Goal: Task Accomplishment & Management: Use online tool/utility

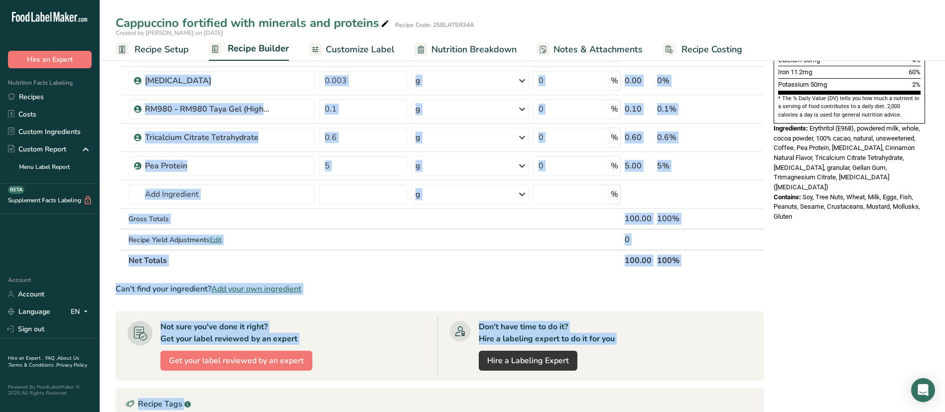
scroll to position [348, 0]
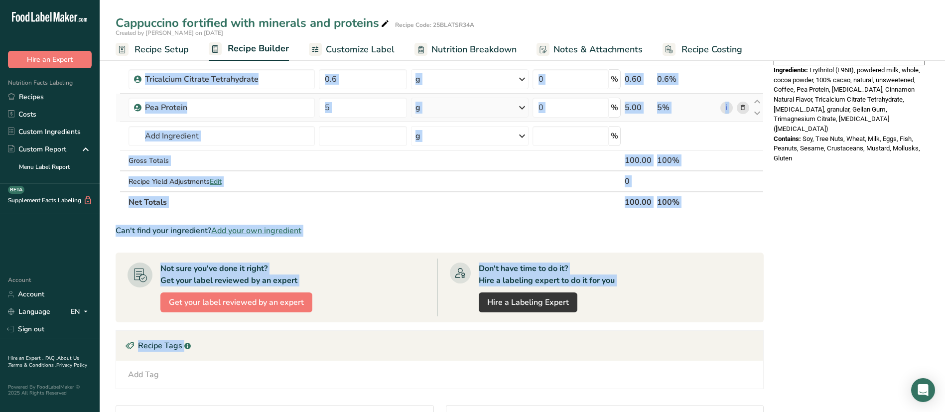
drag, startPoint x: 129, startPoint y: 119, endPoint x: 697, endPoint y: 106, distance: 568.3
copy table "Ingredient * Amount * Unit * Waste * .a-a{fill:#347362;}.b-a{fill:#fff;} Grams …"
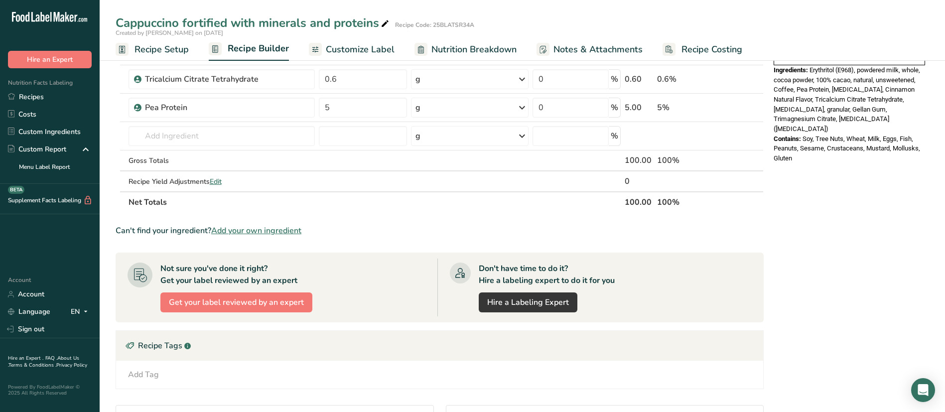
click at [891, 206] on div "Nutrition Facts 1 Serving Per Container Serving Size 100g Amount Per Serving Ca…" at bounding box center [849, 138] width 159 height 837
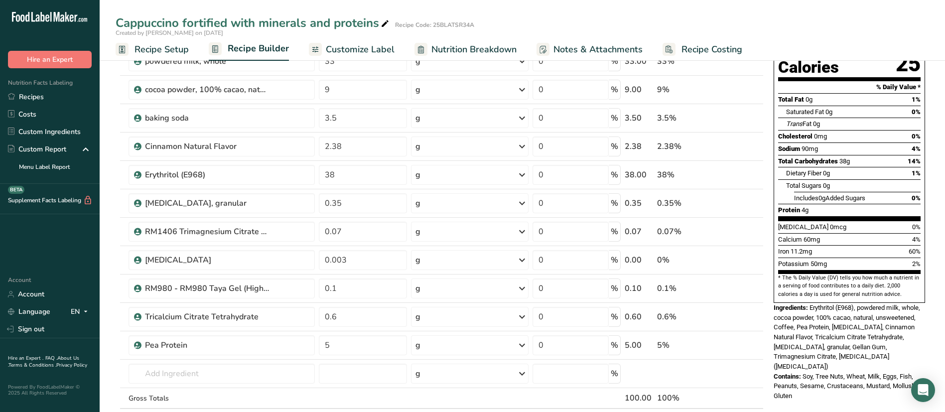
scroll to position [85, 0]
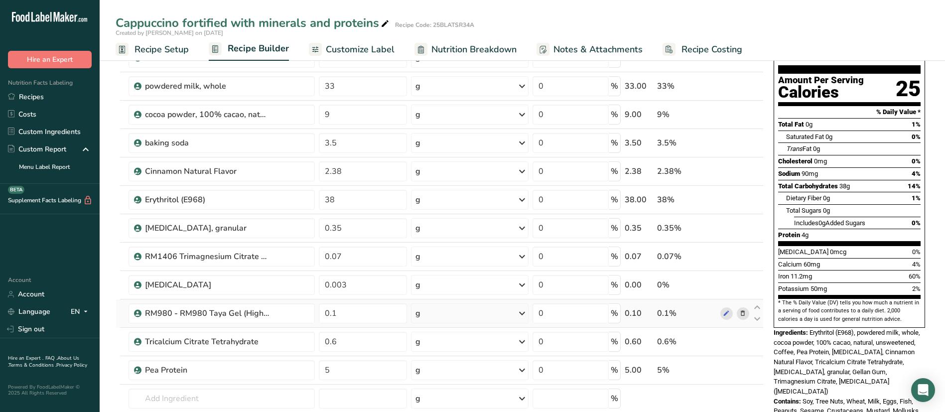
click at [741, 315] on icon at bounding box center [743, 313] width 7 height 10
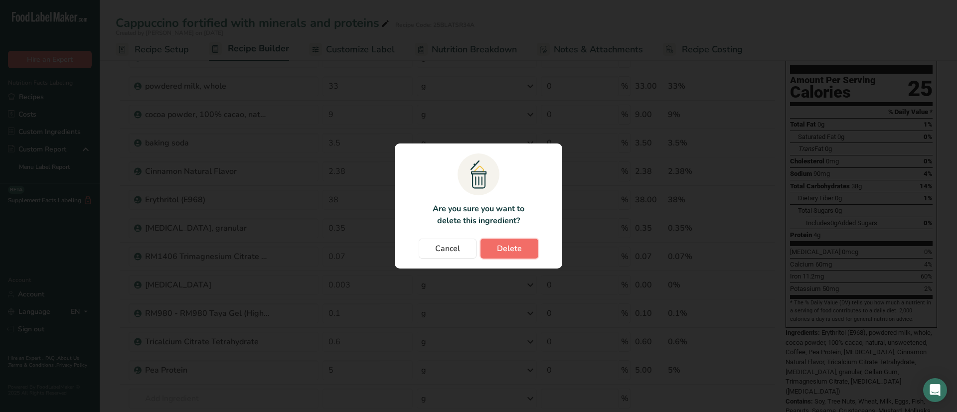
click at [513, 256] on button "Delete" at bounding box center [509, 249] width 58 height 20
type input "0.6"
type input "5"
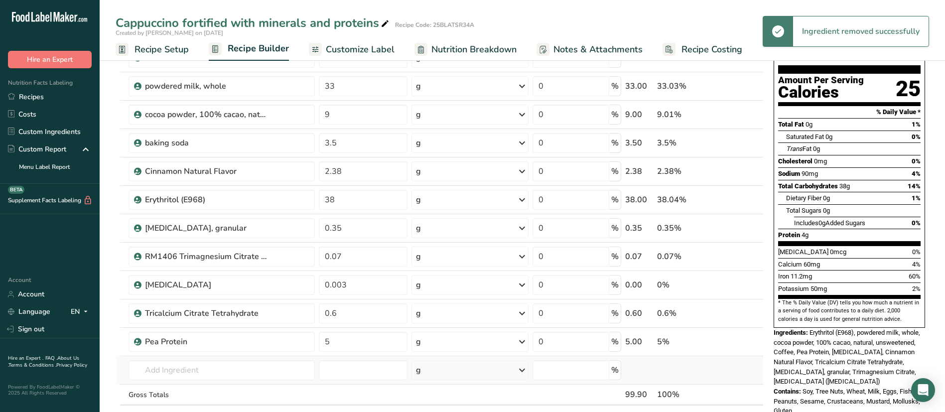
click at [211, 359] on td "Almond flour 1211 Milk, whole, 3.25% milkfat, without added vitamin A and [MEDI…" at bounding box center [222, 370] width 191 height 28
click at [205, 371] on input "text" at bounding box center [222, 370] width 187 height 20
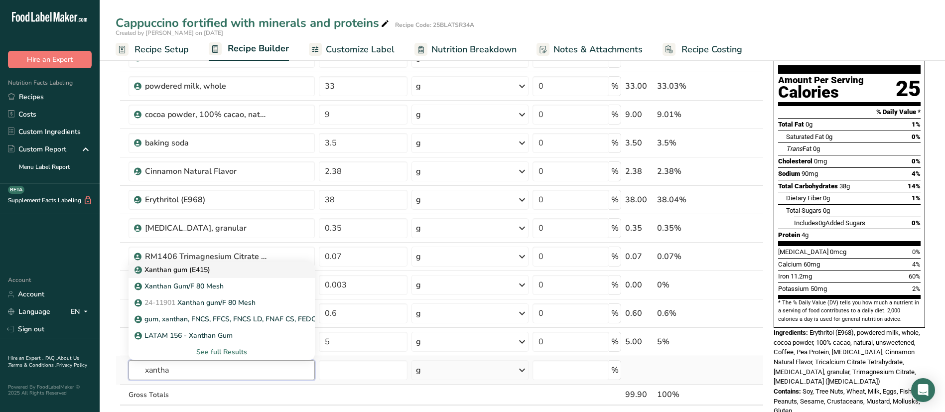
type input "xantha"
click at [183, 267] on p "Xanthan gum (E415)" at bounding box center [174, 270] width 74 height 10
type input "Xanthan gum (E415)"
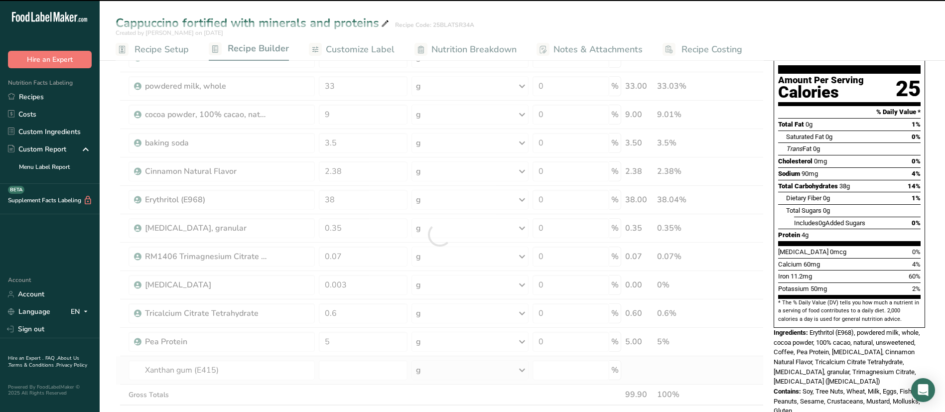
type input "0"
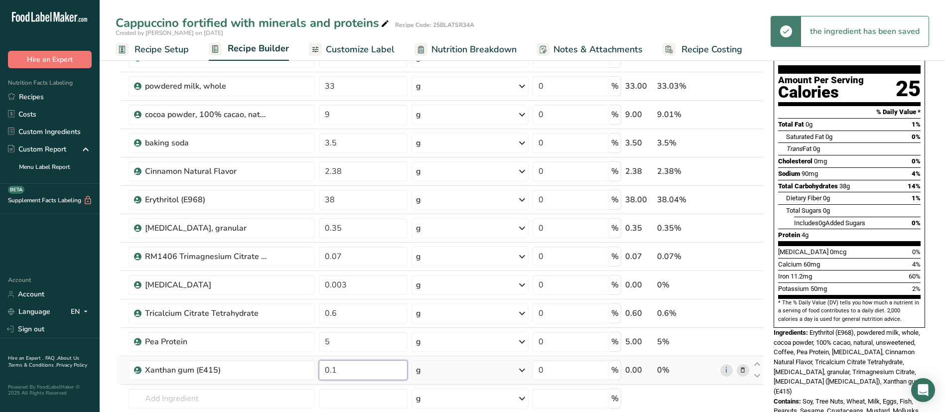
type input "0.1"
click at [146, 41] on link "Recipe Setup" at bounding box center [152, 49] width 73 height 22
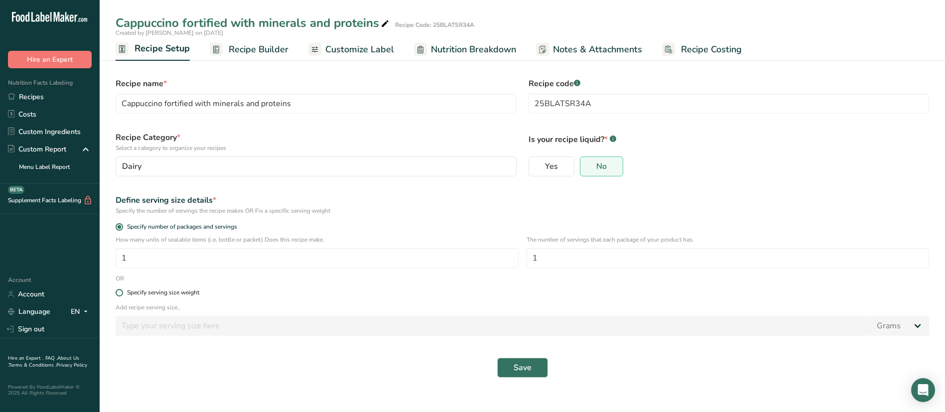
click at [120, 289] on span at bounding box center [119, 292] width 7 height 7
click at [120, 290] on input "Specify serving size weight" at bounding box center [119, 293] width 6 height 6
radio input "true"
radio input "false"
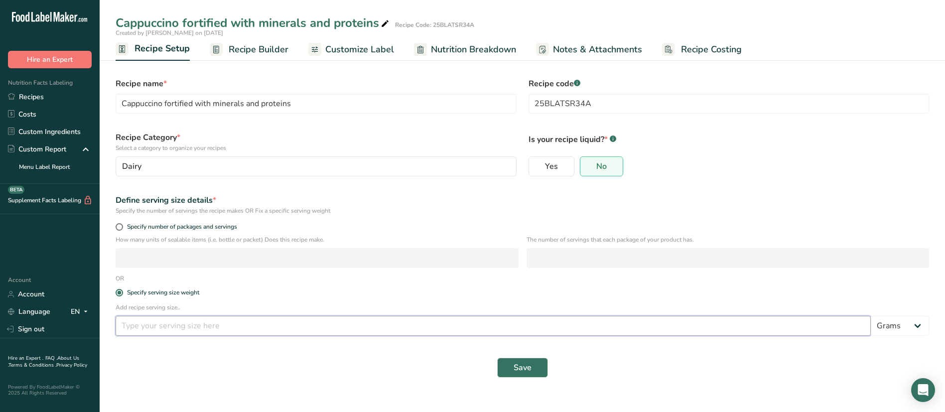
click at [172, 329] on input "number" at bounding box center [494, 326] width 756 height 20
type input "30"
click at [531, 370] on span "Save" at bounding box center [523, 368] width 18 height 12
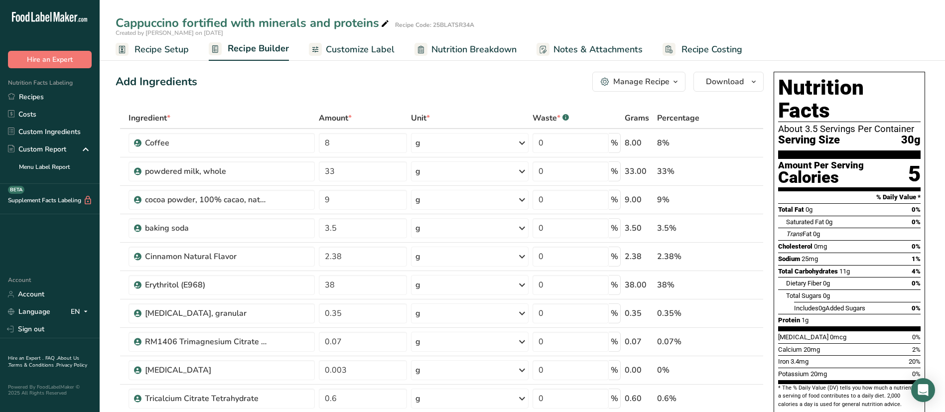
drag, startPoint x: 778, startPoint y: 105, endPoint x: 913, endPoint y: 110, distance: 134.7
click at [913, 124] on div "About 3.5 Servings Per Container" at bounding box center [849, 129] width 143 height 10
copy div "About 3.5 Servings Per Container"
click at [161, 51] on span "Recipe Setup" at bounding box center [162, 49] width 54 height 13
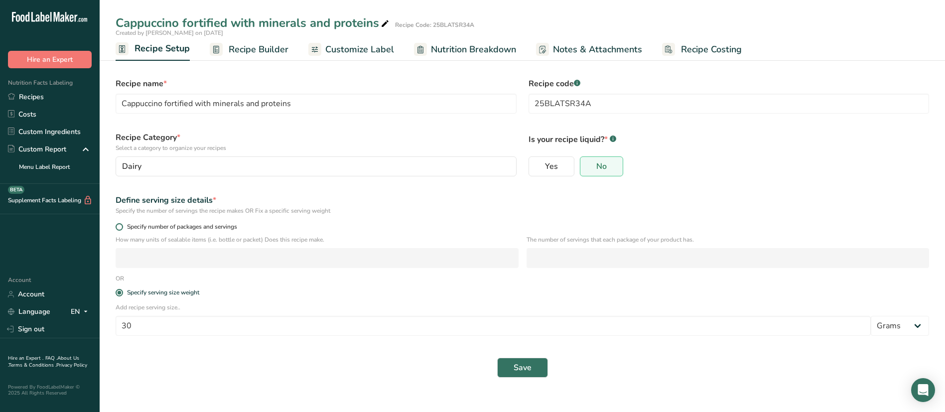
click at [120, 224] on span at bounding box center [119, 226] width 7 height 7
click at [120, 224] on input "Specify number of packages and servings" at bounding box center [119, 227] width 6 height 6
radio input "true"
radio input "false"
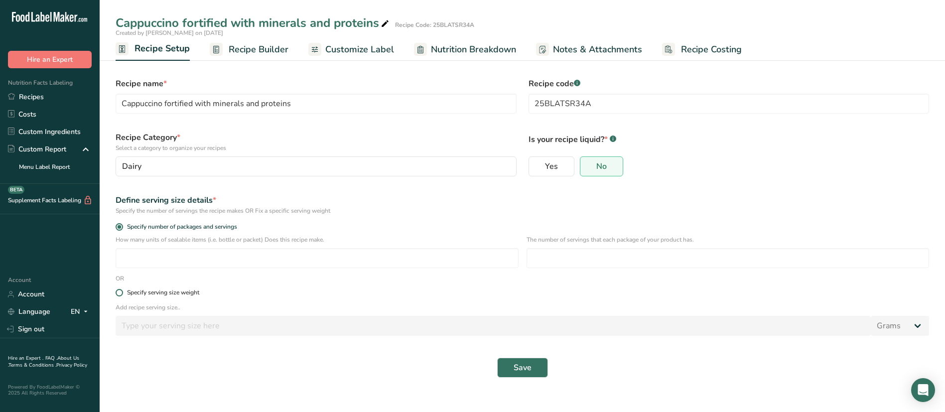
click at [120, 295] on span at bounding box center [119, 292] width 7 height 7
click at [120, 295] on input "Specify serving size weight" at bounding box center [119, 293] width 6 height 6
radio input "true"
radio input "false"
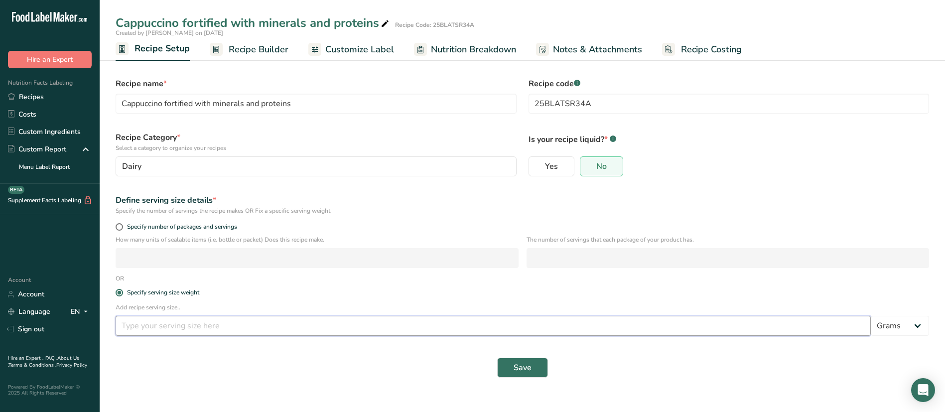
click at [191, 317] on input "number" at bounding box center [494, 326] width 756 height 20
type input "30"
click at [529, 371] on span "Save" at bounding box center [523, 368] width 18 height 12
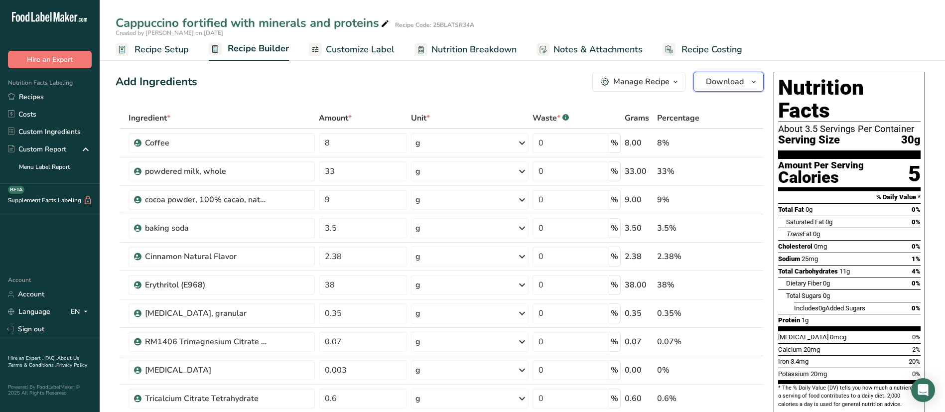
click at [718, 91] on button "Download" at bounding box center [729, 82] width 70 height 20
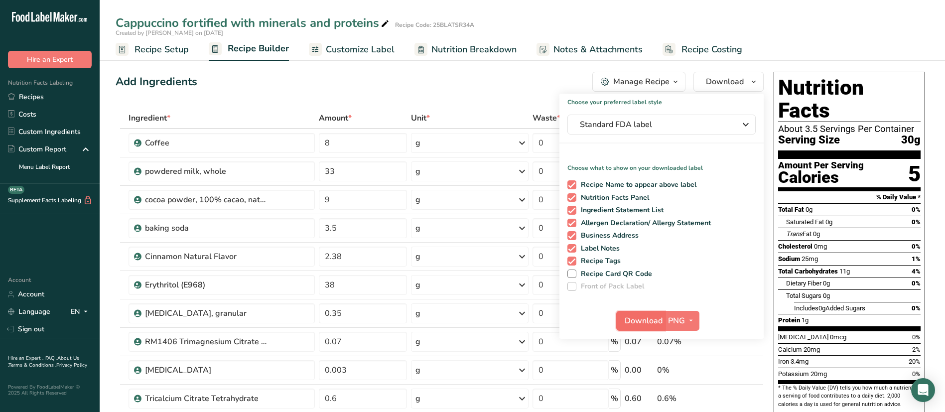
click at [659, 314] on button "Download" at bounding box center [640, 321] width 49 height 20
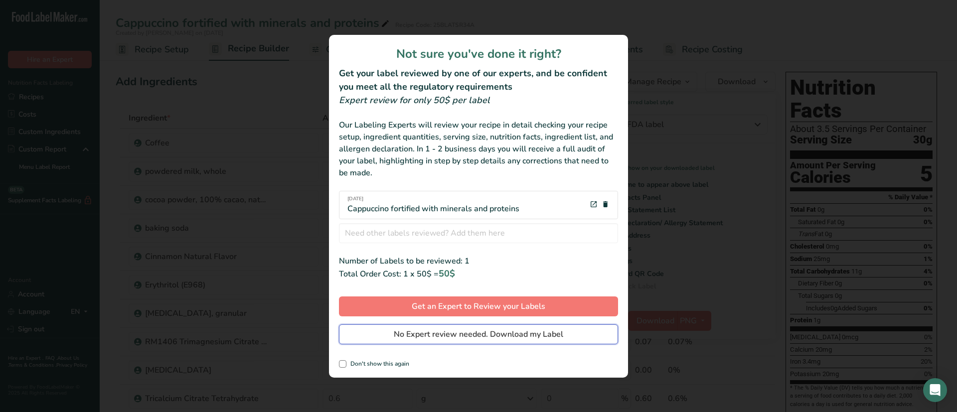
click at [565, 331] on button "No Expert review needed. Download my Label" at bounding box center [478, 334] width 279 height 20
